Goal: Transaction & Acquisition: Book appointment/travel/reservation

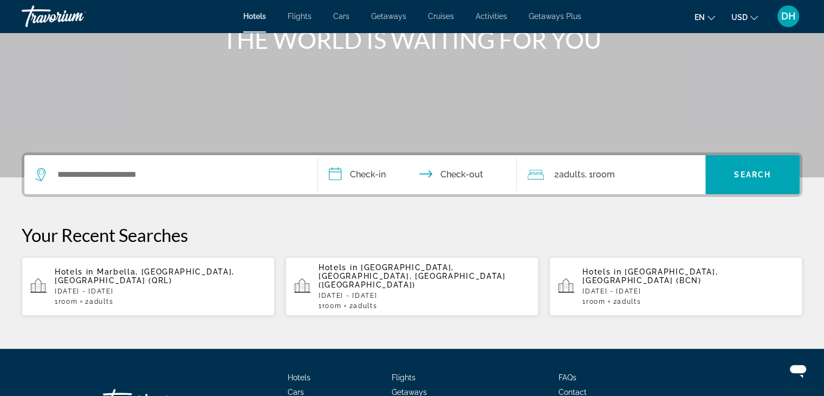
scroll to position [163, 0]
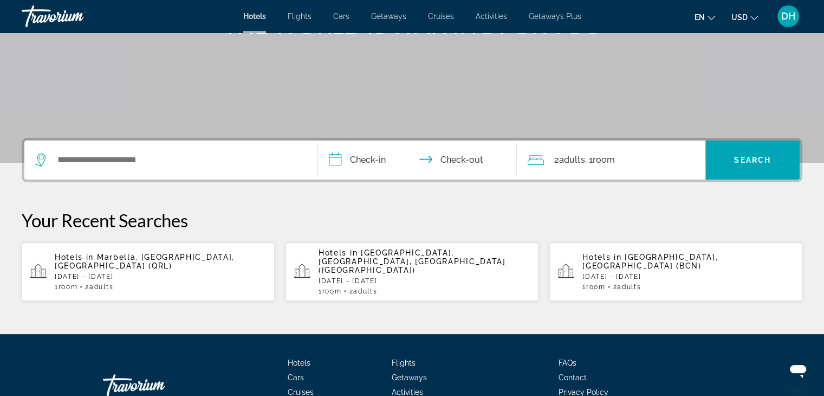
click at [150, 267] on div "Hotels in [GEOGRAPHIC_DATA], [GEOGRAPHIC_DATA], [GEOGRAPHIC_DATA] (QRL) [DATE] …" at bounding box center [160, 271] width 211 height 38
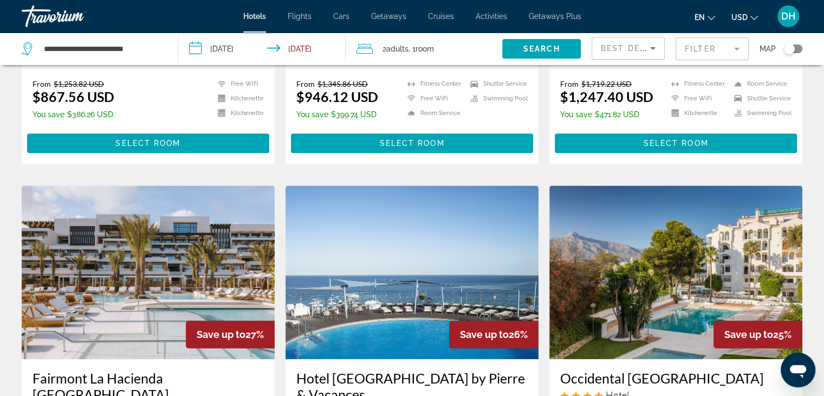
scroll to position [867, 0]
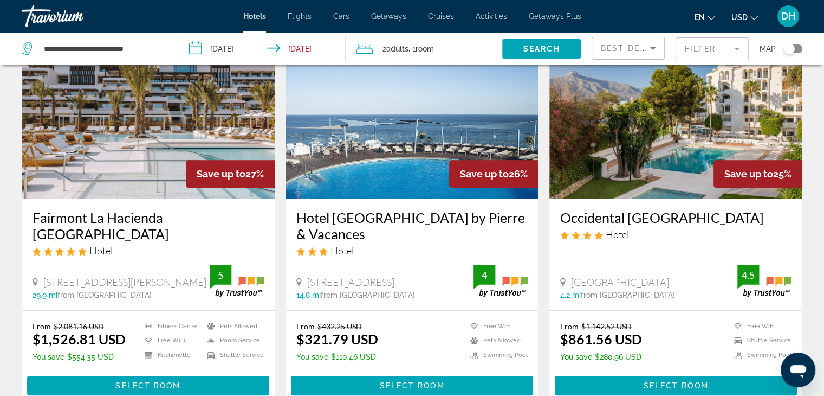
click at [646, 223] on h3 "Occidental [GEOGRAPHIC_DATA]" at bounding box center [675, 217] width 231 height 16
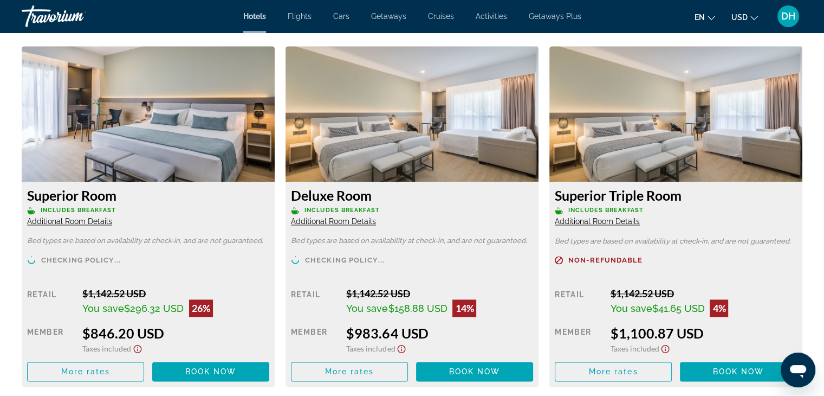
scroll to position [1463, 0]
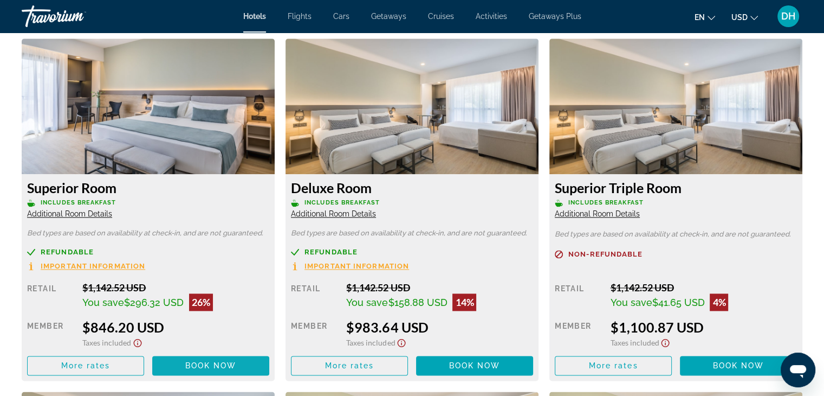
click at [194, 361] on span "Book now" at bounding box center [210, 365] width 51 height 9
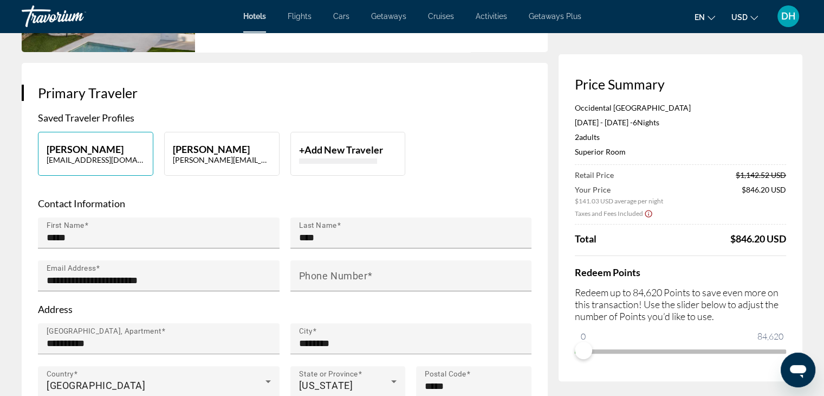
scroll to position [271, 0]
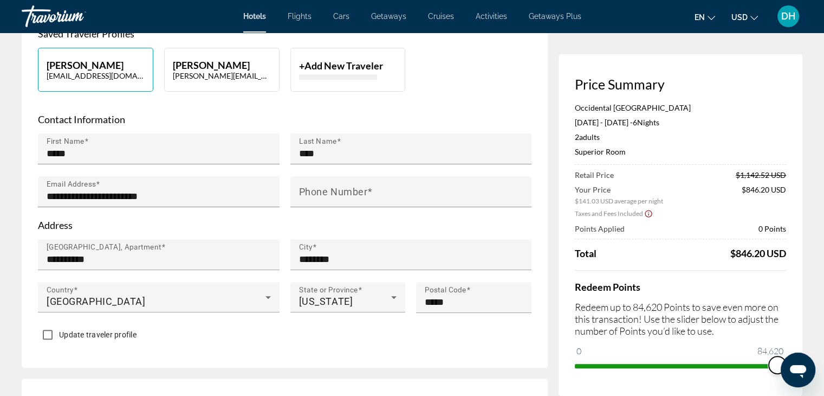
drag, startPoint x: 1365, startPoint y: 709, endPoint x: 786, endPoint y: 357, distance: 678.1
click at [789, 334] on div "Price Summary [GEOGRAPHIC_DATA] [DATE] - [DATE] - 6 Night Nights 2 Adult Adults…" at bounding box center [681, 224] width 244 height 341
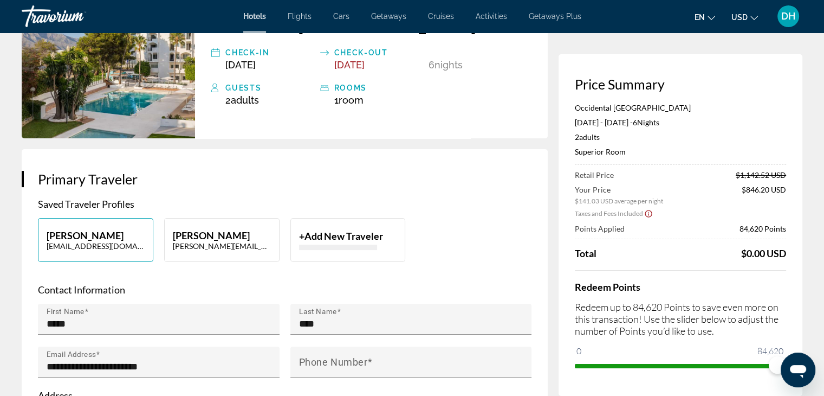
scroll to position [0, 0]
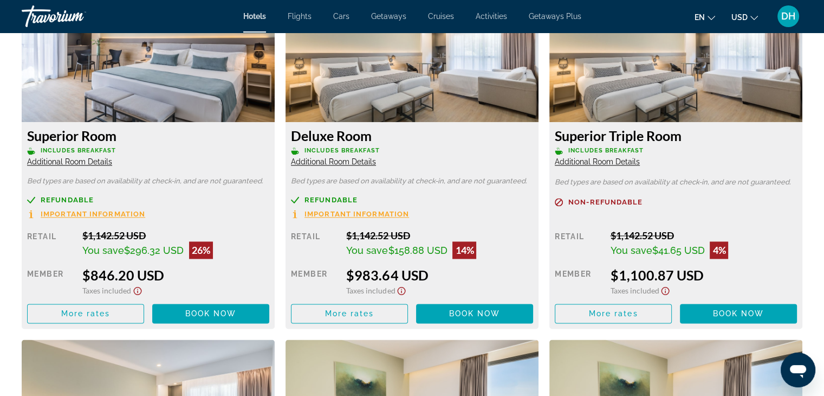
scroll to position [1571, 0]
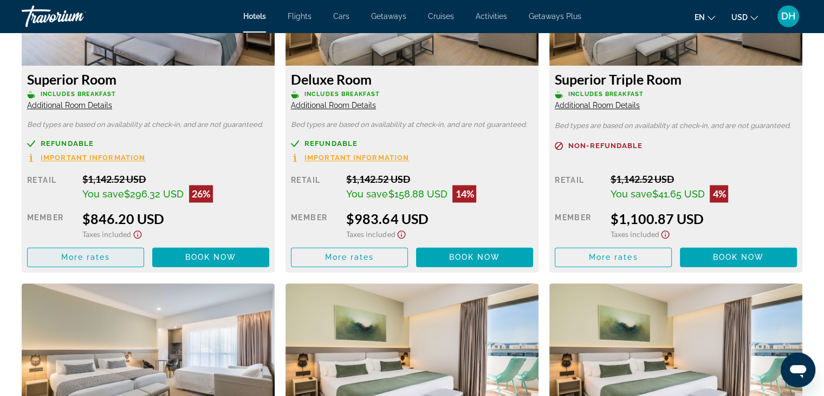
click at [106, 252] on span "More rates" at bounding box center [85, 256] width 49 height 9
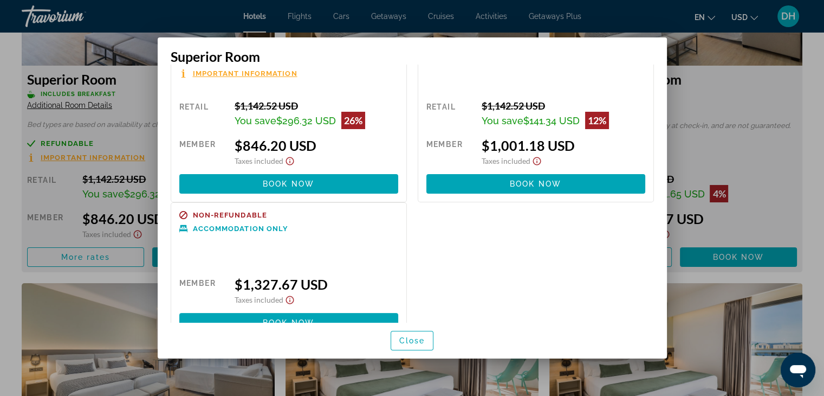
scroll to position [0, 0]
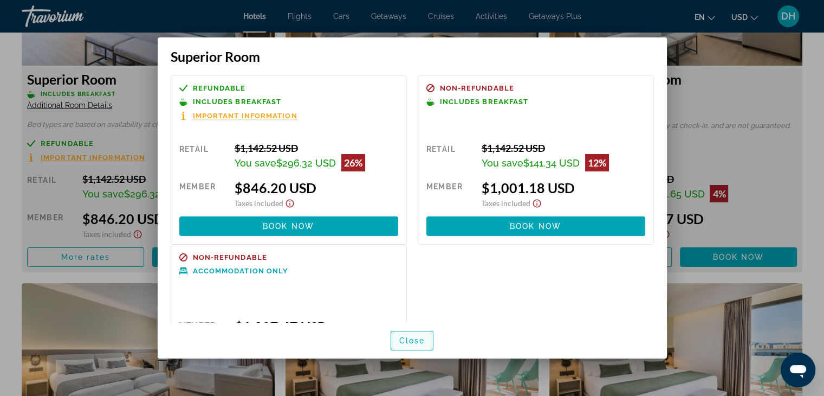
click at [416, 338] on span "Close" at bounding box center [412, 340] width 26 height 9
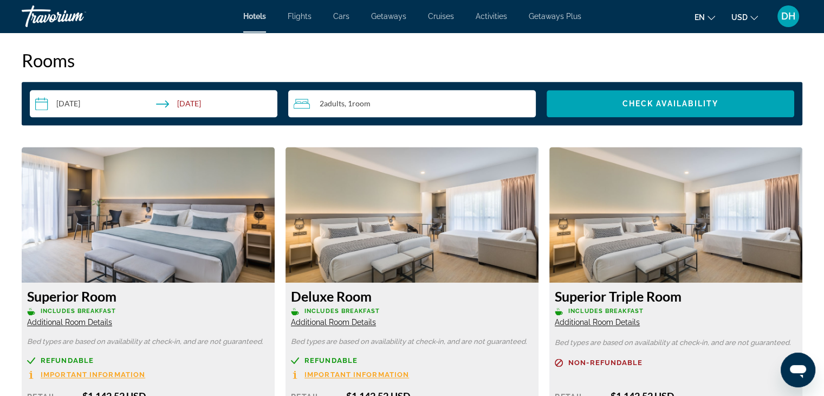
scroll to position [1463, 0]
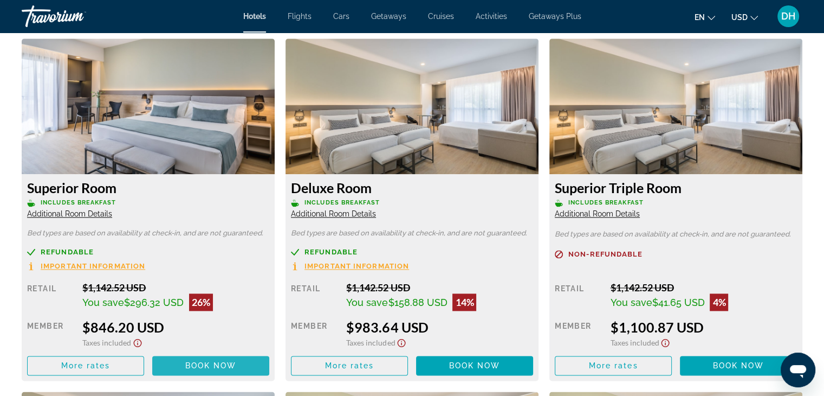
click at [184, 353] on span "Main content" at bounding box center [210, 365] width 117 height 26
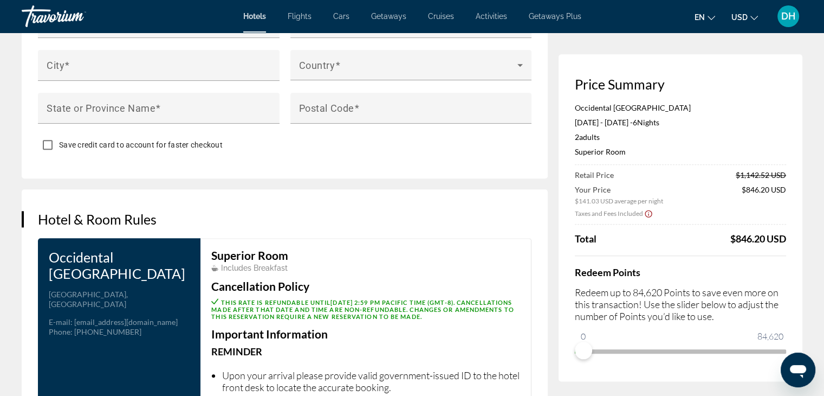
scroll to position [1355, 0]
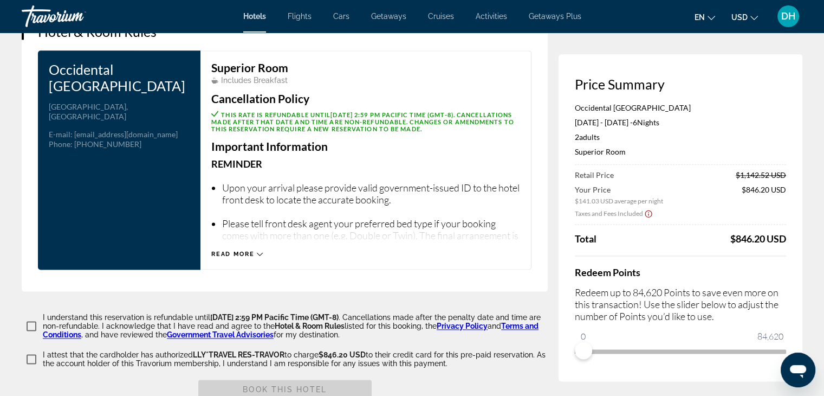
click at [788, 19] on span "DH" at bounding box center [788, 16] width 14 height 11
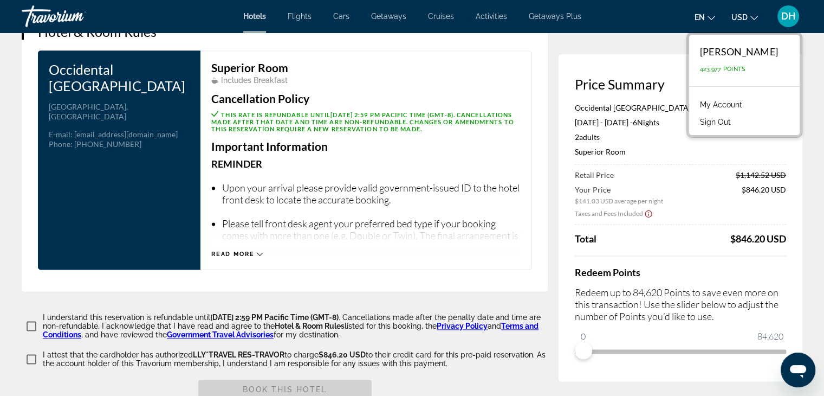
click at [788, 18] on span "DH" at bounding box center [788, 16] width 14 height 11
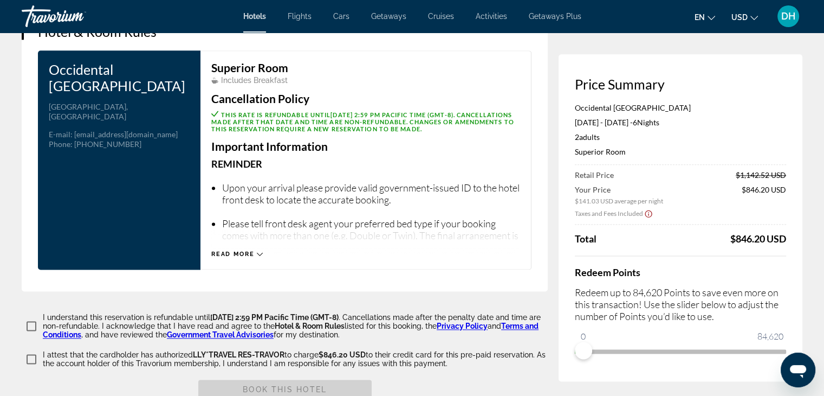
click at [251, 251] on span "Read more" at bounding box center [232, 253] width 43 height 7
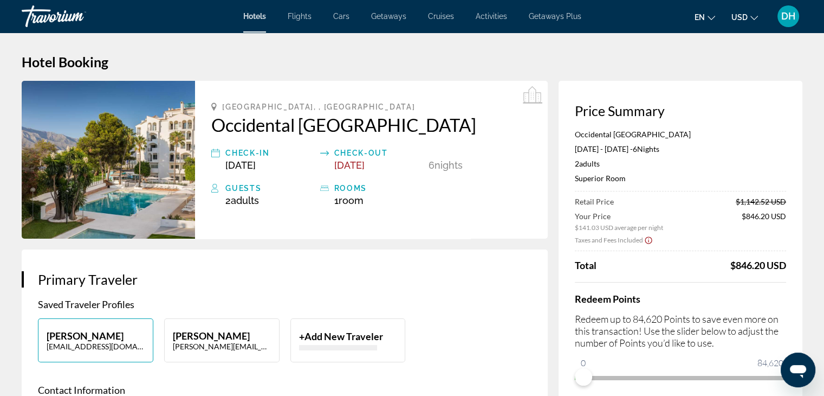
scroll to position [0, 0]
click at [260, 20] on span "Hotels" at bounding box center [254, 16] width 23 height 9
